Goal: Find specific page/section: Find specific page/section

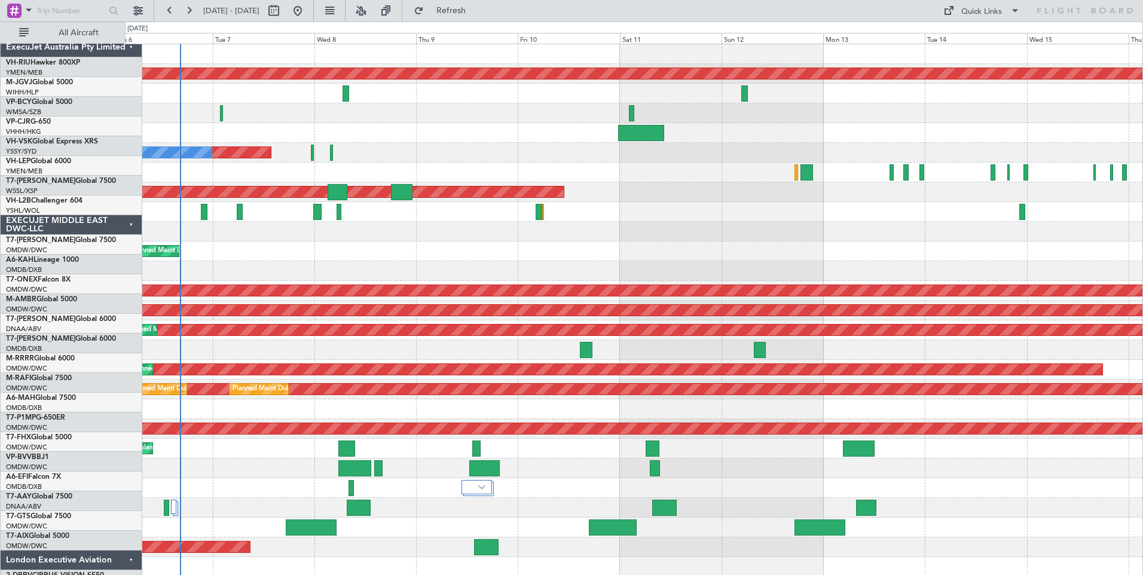
click at [104, 38] on div "ExecuJet Australia Pty Limited" at bounding box center [72, 48] width 142 height 20
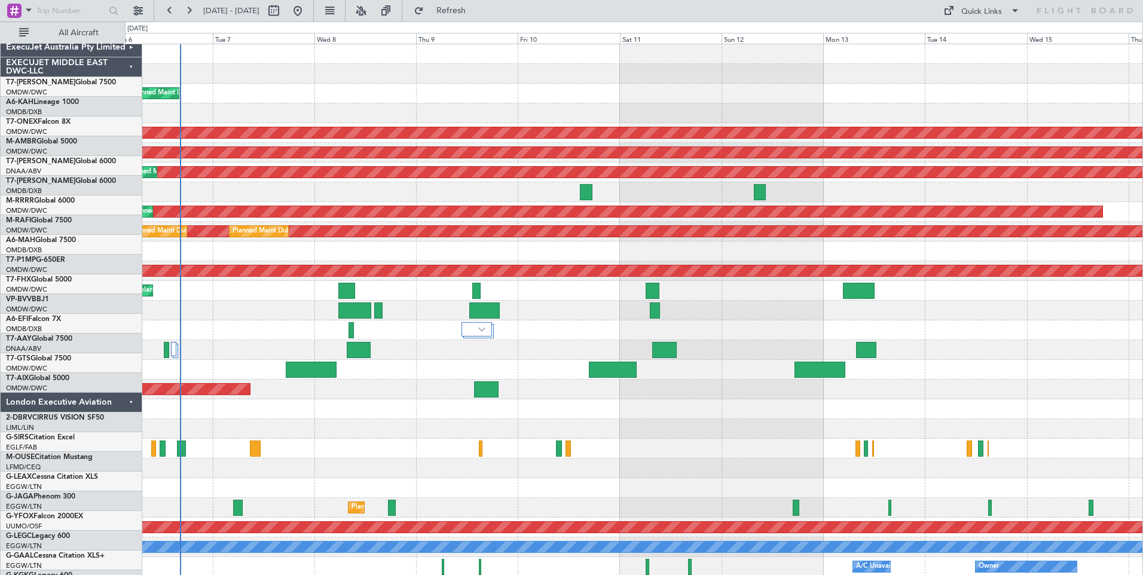
click at [108, 57] on div "EXECUJET MIDDLE EAST DWC-LLC" at bounding box center [72, 67] width 142 height 20
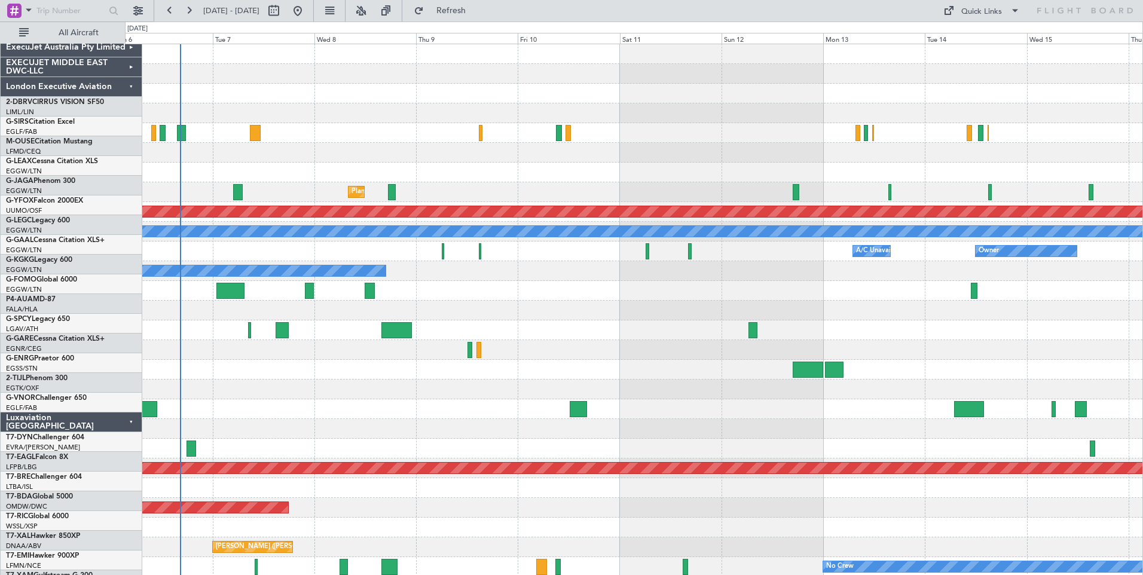
click at [103, 77] on div "London Executive Aviation" at bounding box center [72, 87] width 142 height 20
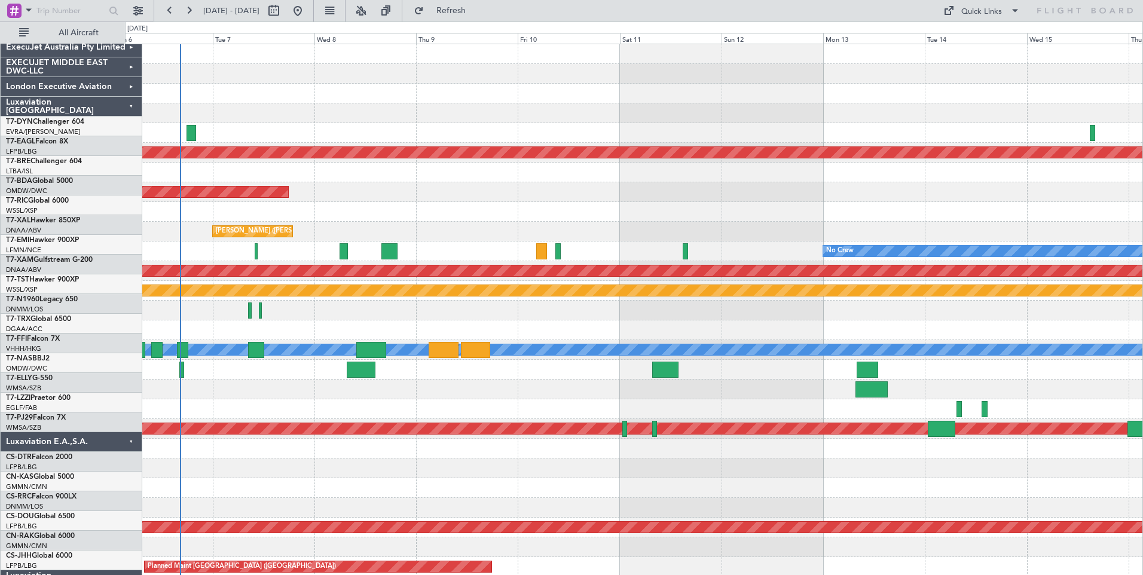
click at [103, 432] on div "Luxaviation E.A.,S.A." at bounding box center [72, 442] width 142 height 20
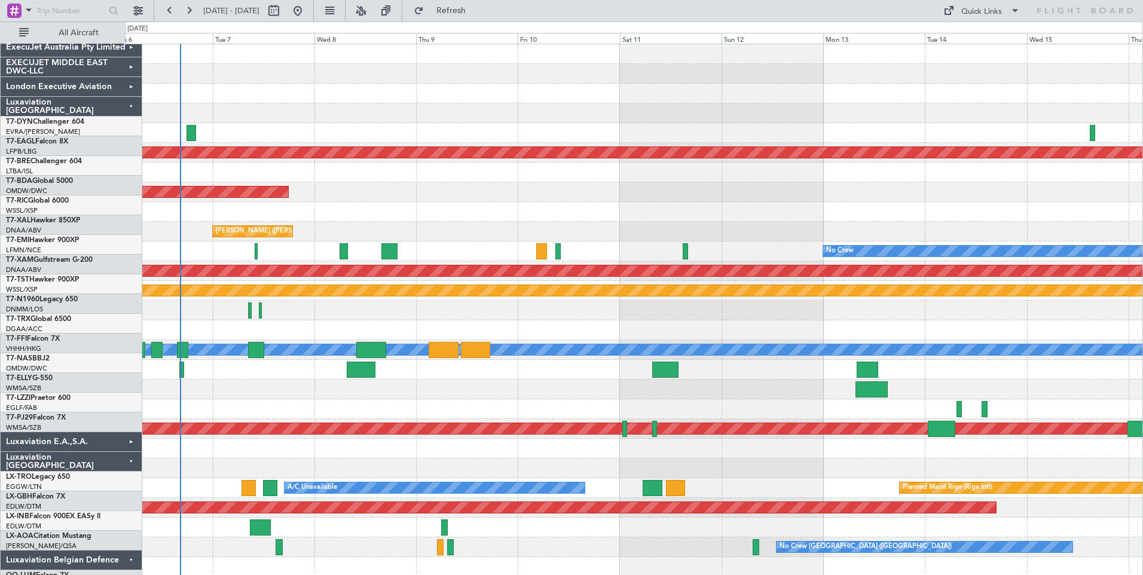
click at [105, 452] on div "Luxaviation [GEOGRAPHIC_DATA]" at bounding box center [72, 462] width 142 height 20
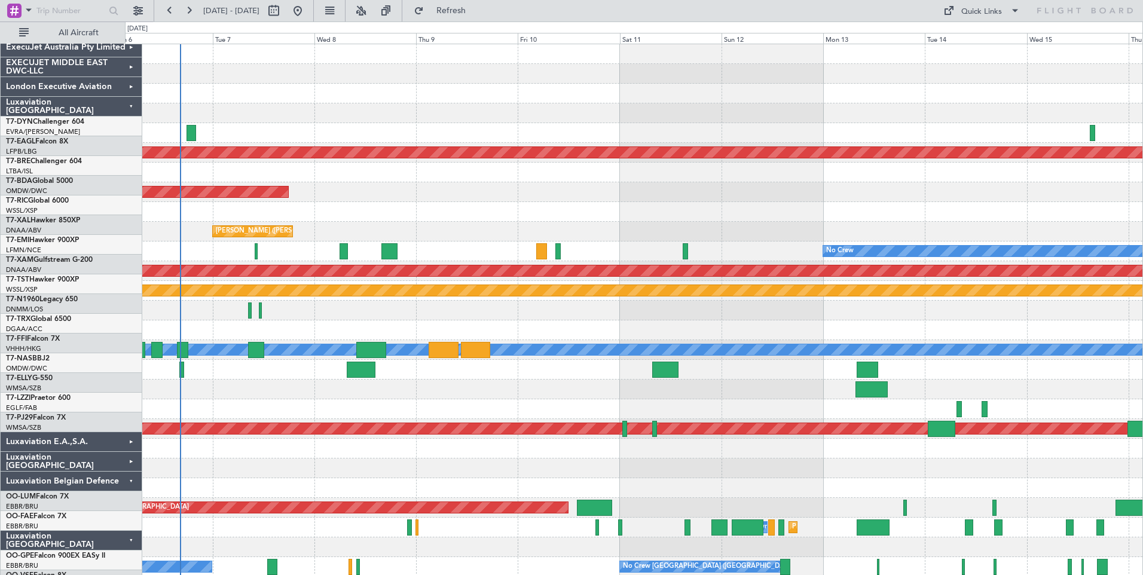
click at [105, 472] on div "Luxaviation Belgian Defence" at bounding box center [72, 482] width 142 height 20
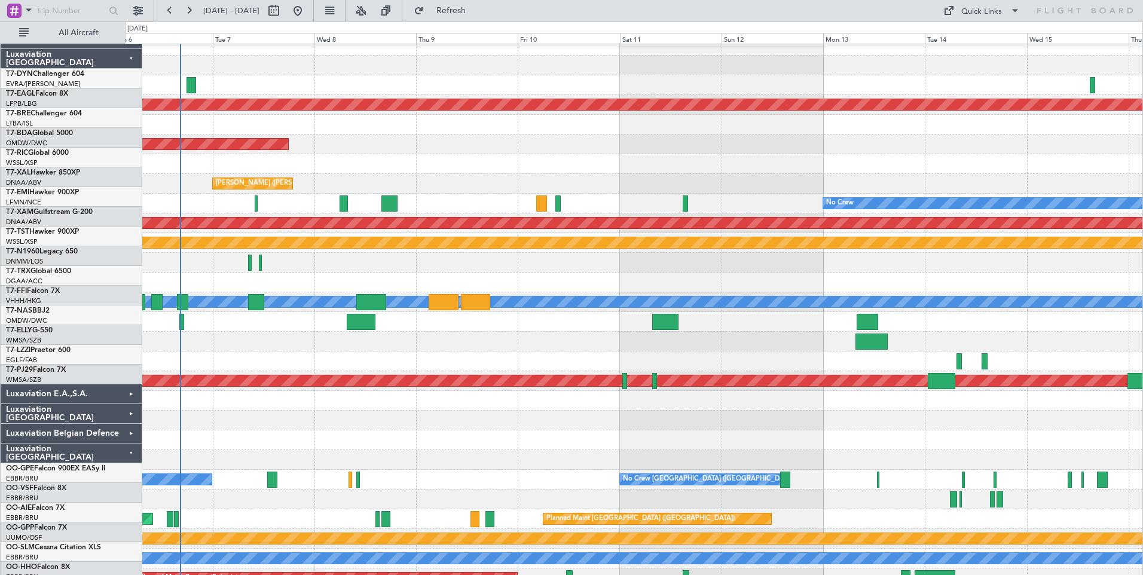
scroll to position [60, 0]
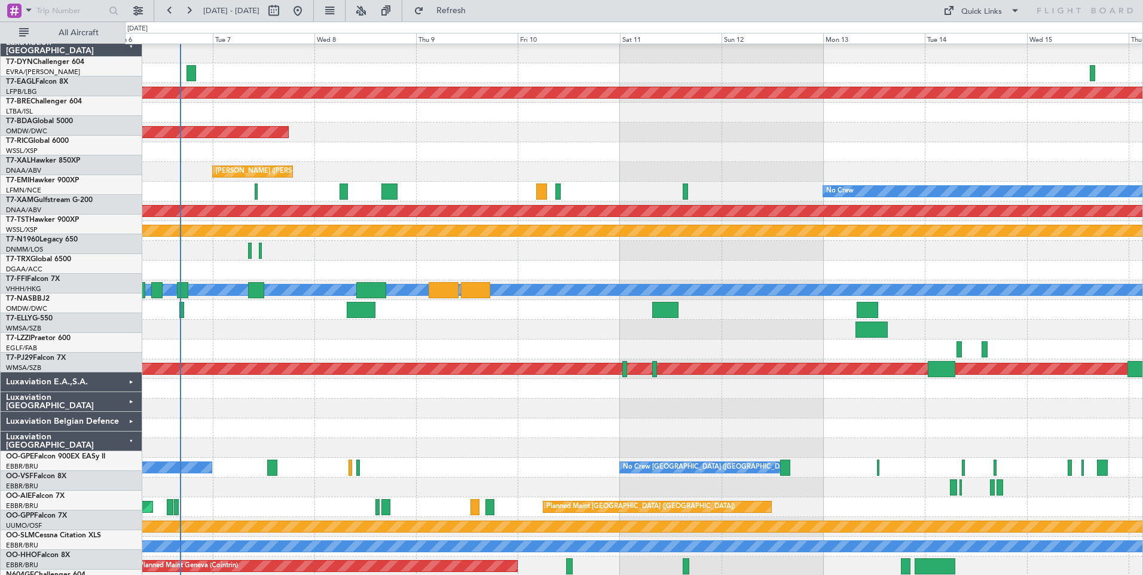
click at [105, 432] on div "Luxaviation [GEOGRAPHIC_DATA]" at bounding box center [72, 442] width 142 height 20
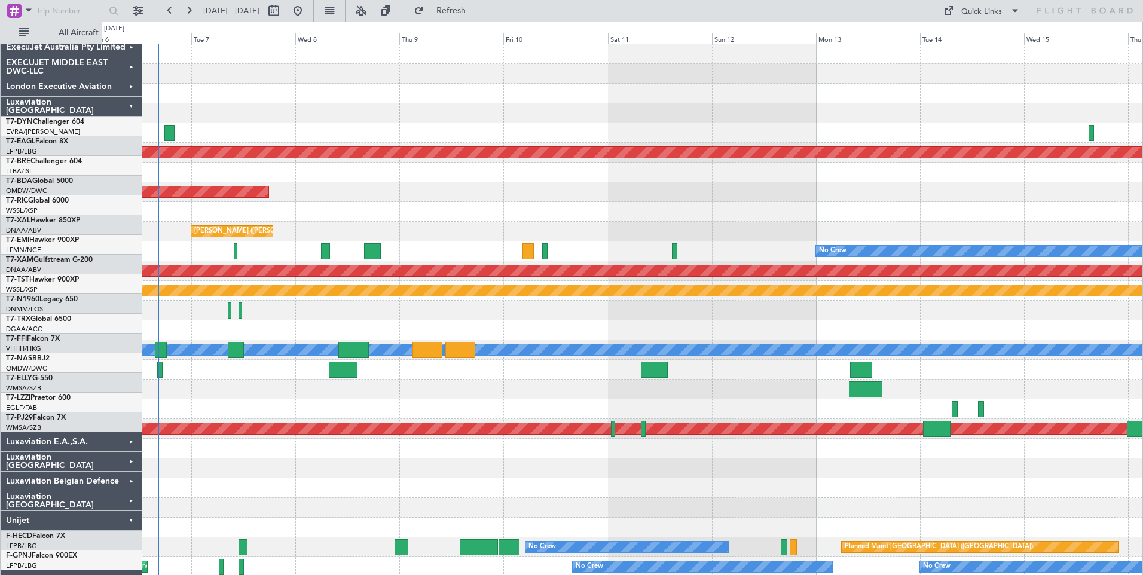
click at [88, 472] on div "Luxaviation Belgian Defence" at bounding box center [72, 482] width 142 height 20
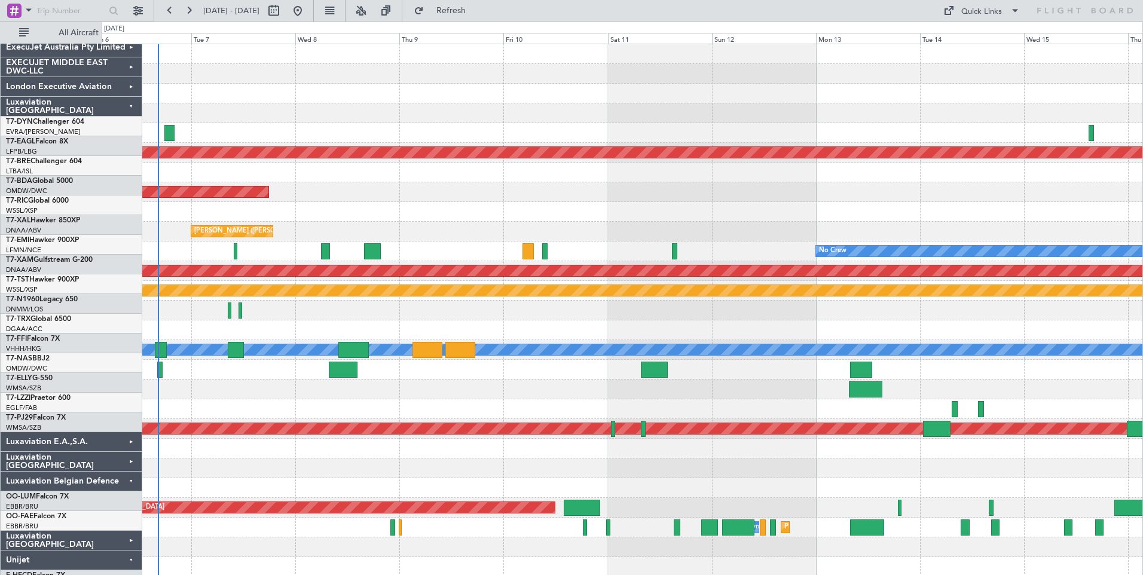
click at [91, 472] on div "Luxaviation Belgian Defence" at bounding box center [72, 482] width 142 height 20
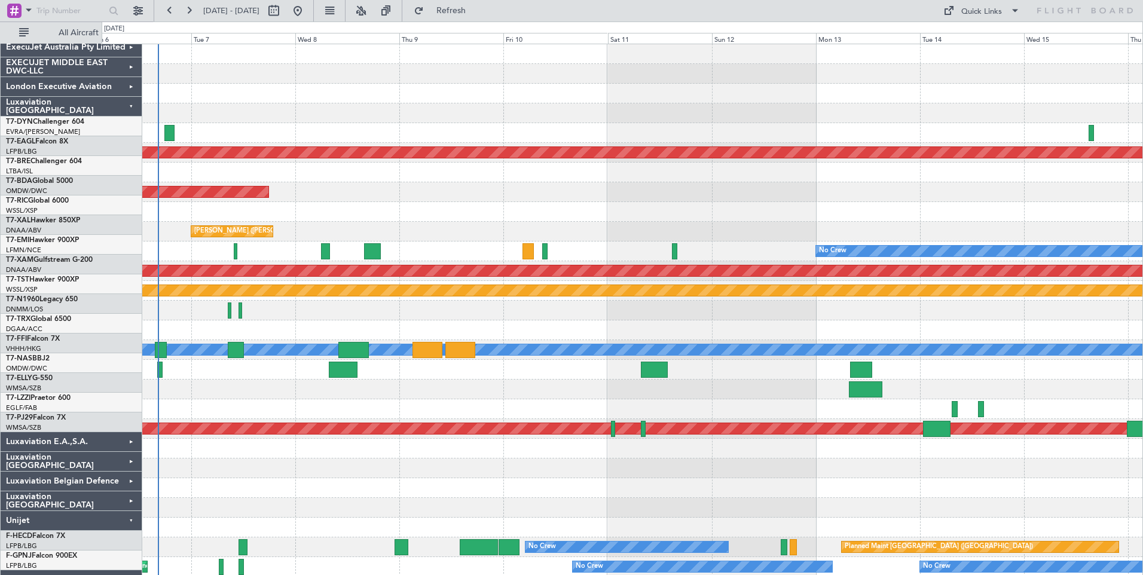
click at [90, 511] on div "Unijet" at bounding box center [72, 521] width 142 height 20
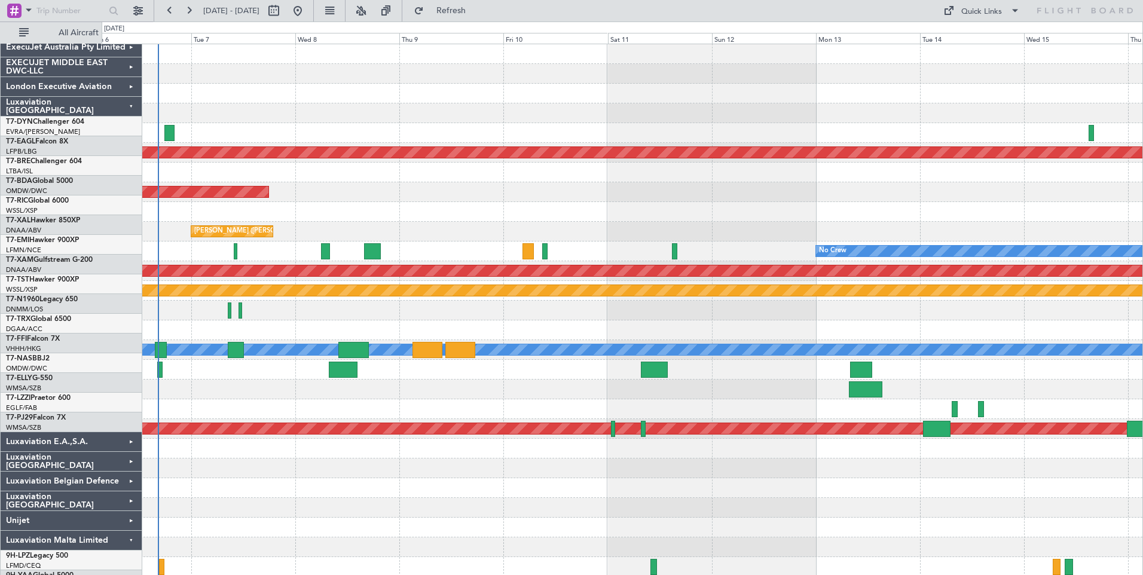
click at [90, 531] on div "Luxaviation Malta Limited" at bounding box center [72, 541] width 142 height 20
click at [90, 551] on div "Selected A/C" at bounding box center [72, 561] width 142 height 20
